Goal: Navigation & Orientation: Find specific page/section

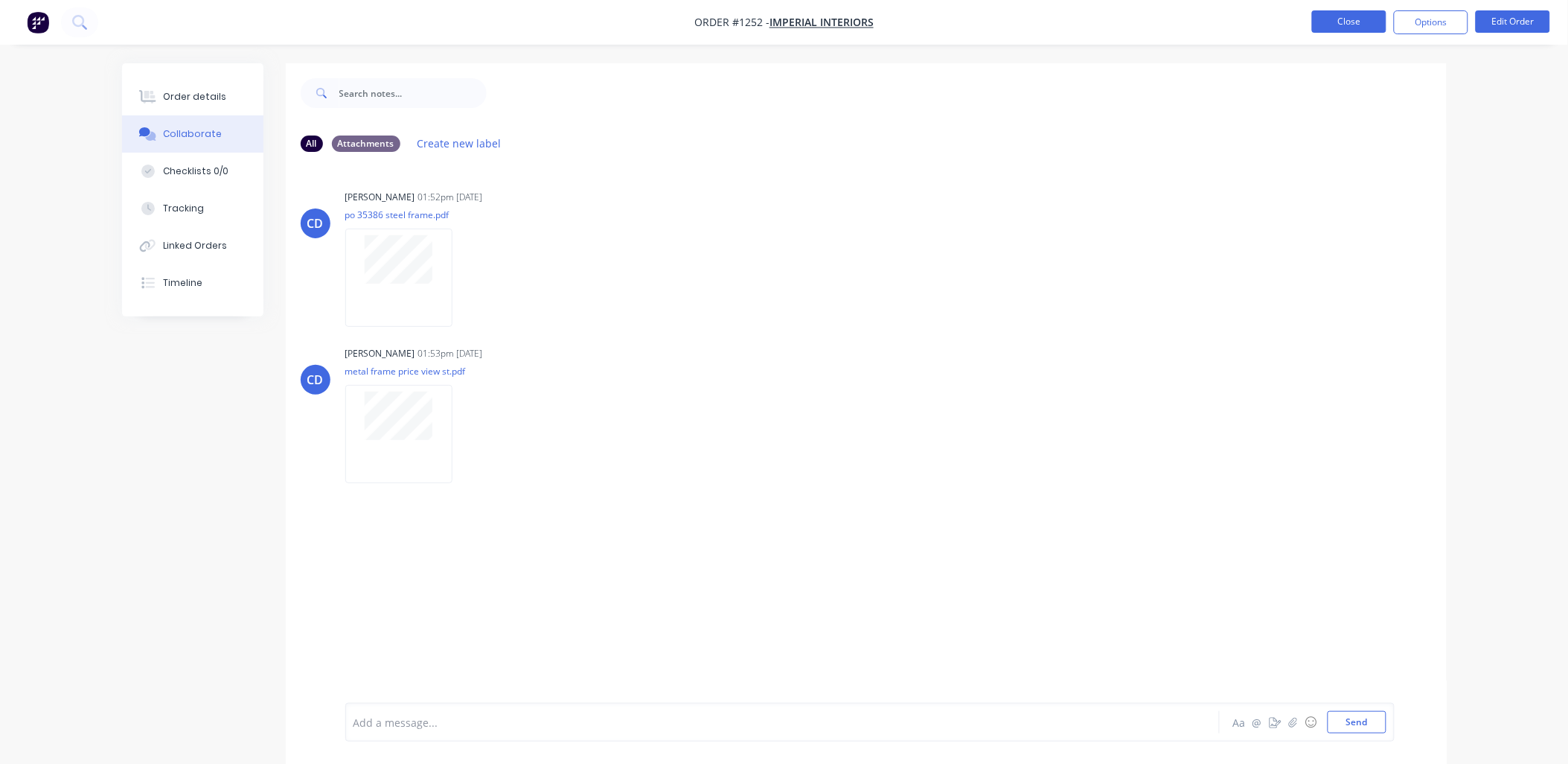
click at [1332, 23] on button "Close" at bounding box center [1349, 22] width 74 height 23
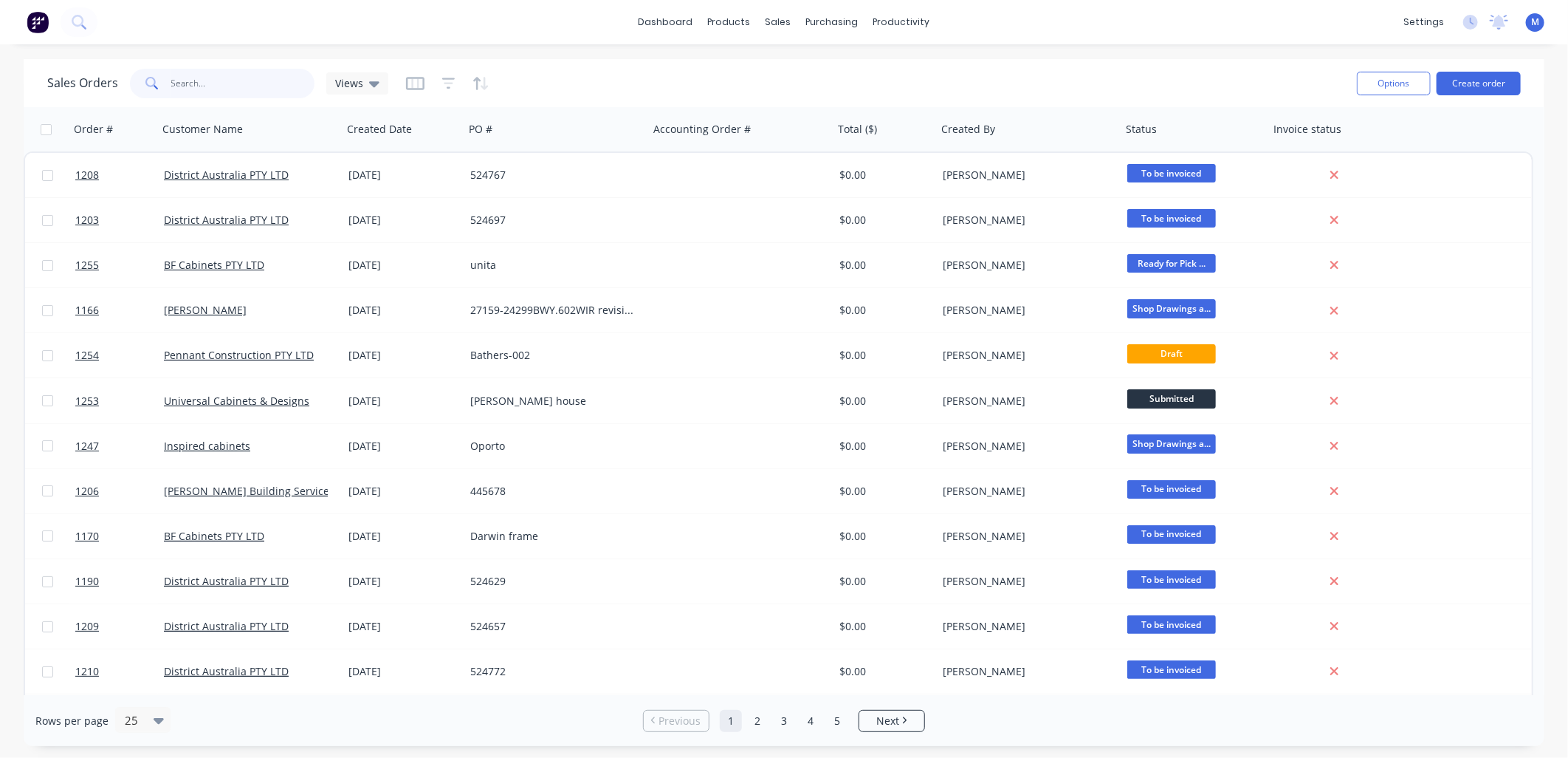
click at [219, 78] on input "text" at bounding box center [244, 83] width 144 height 30
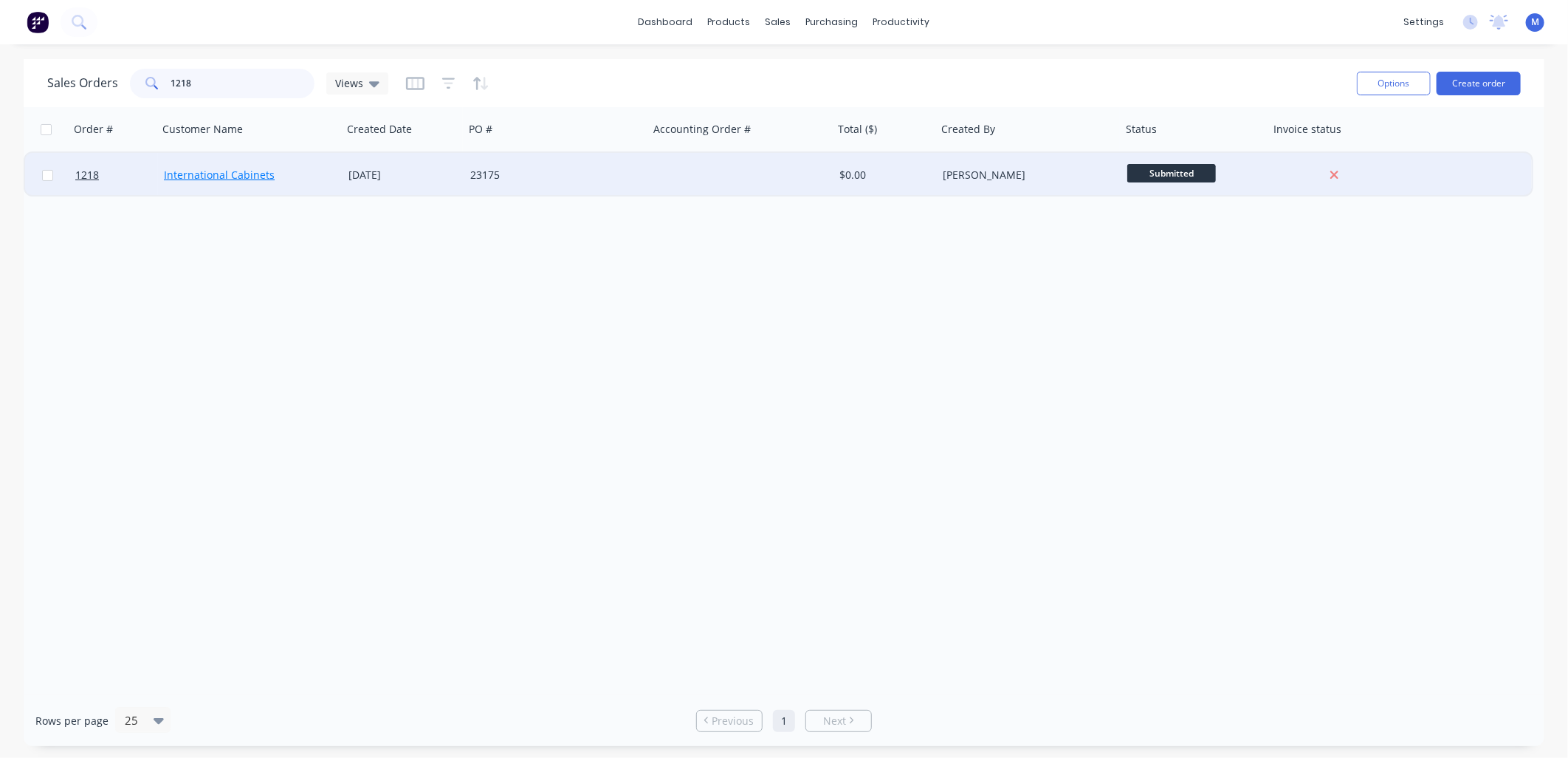
type input "1218"
click at [211, 168] on link "International Cabinets" at bounding box center [219, 174] width 111 height 14
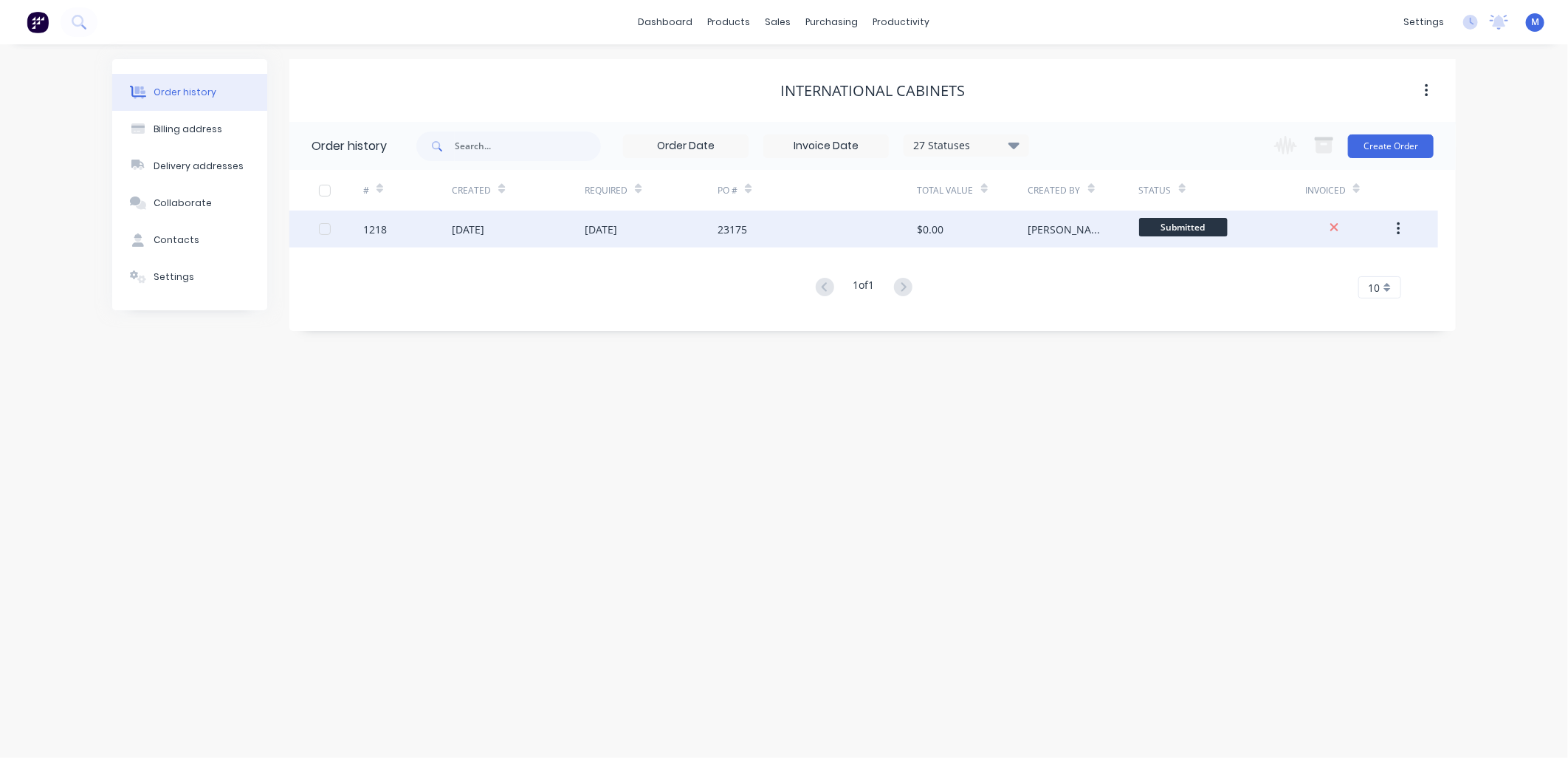
click at [594, 232] on div "[DATE]" at bounding box center [600, 229] width 33 height 15
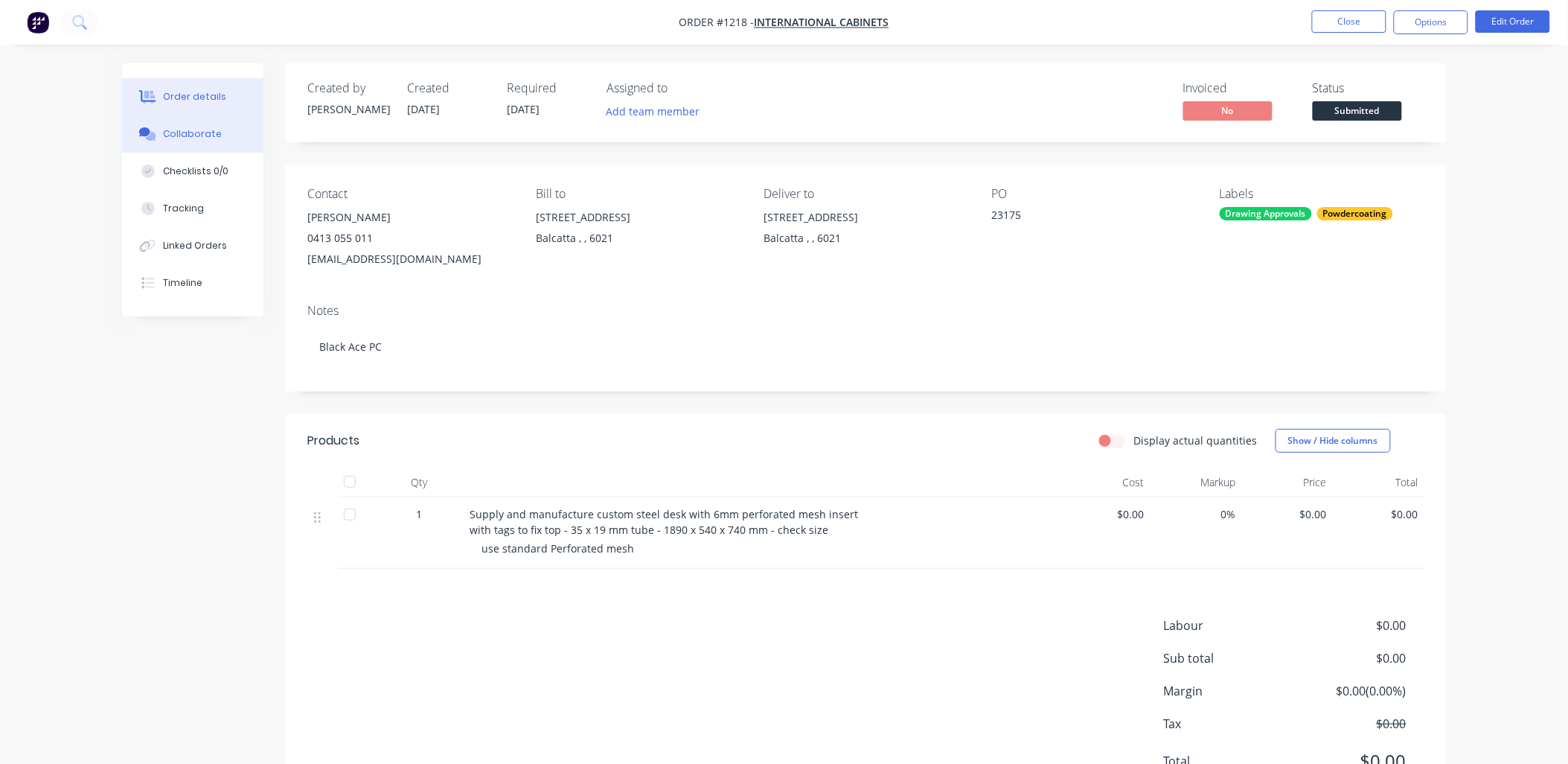
click at [223, 135] on button "Collaborate" at bounding box center [192, 134] width 141 height 37
